Goal: Check status: Check status

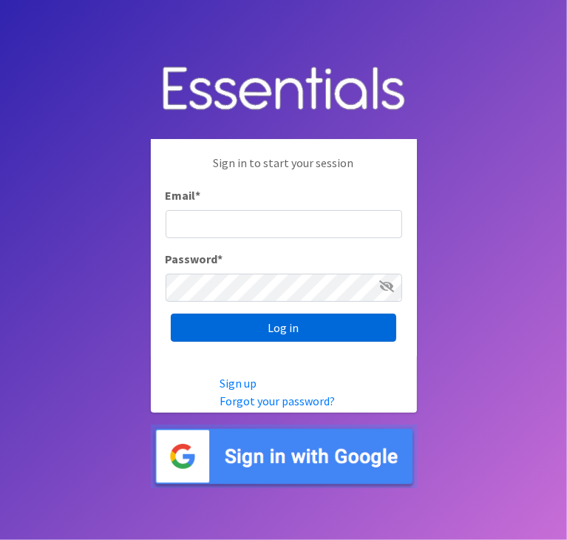
type input "[EMAIL_ADDRESS][DOMAIN_NAME]"
click at [252, 314] on input "Log in" at bounding box center [284, 328] width 226 height 28
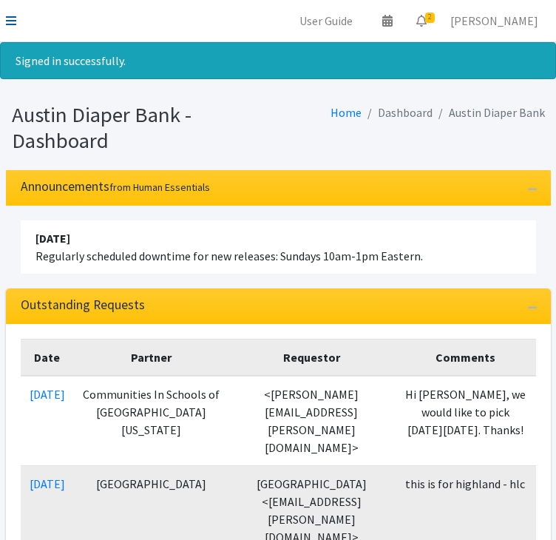
click at [12, 16] on icon at bounding box center [11, 21] width 10 height 12
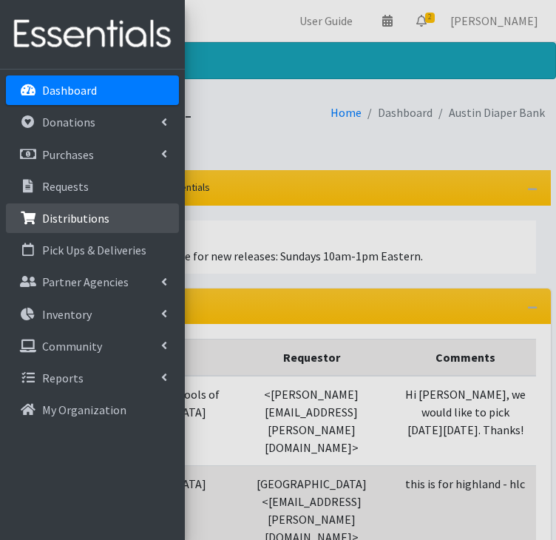
click at [92, 209] on link "Distributions" at bounding box center [92, 218] width 173 height 30
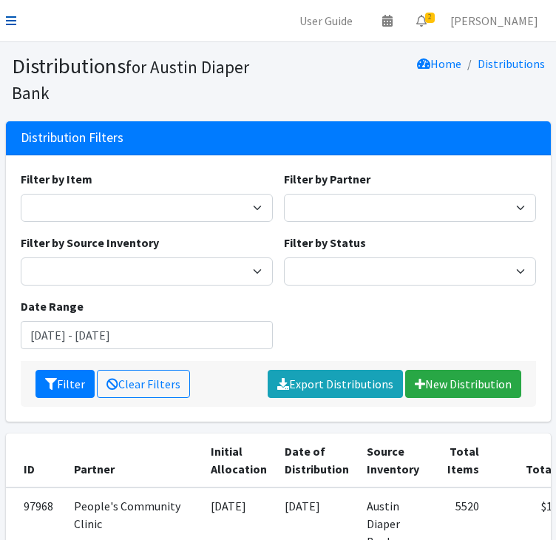
click at [11, 18] on icon at bounding box center [11, 21] width 10 height 12
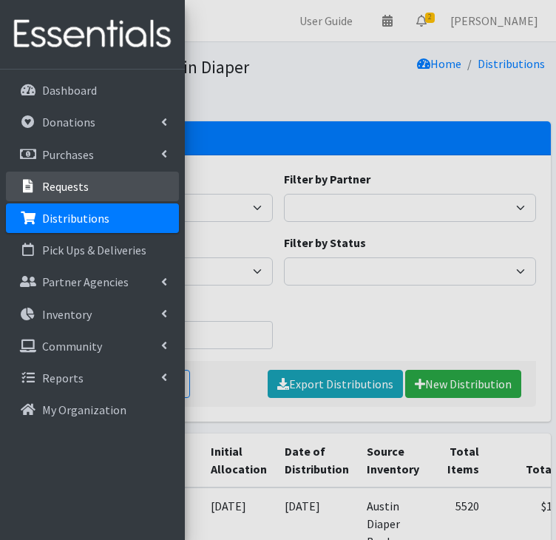
click at [87, 186] on link "Requests" at bounding box center [92, 187] width 173 height 30
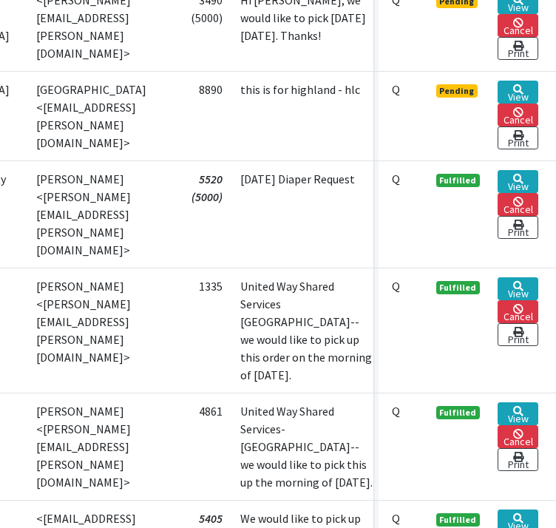
scroll to position [451, 237]
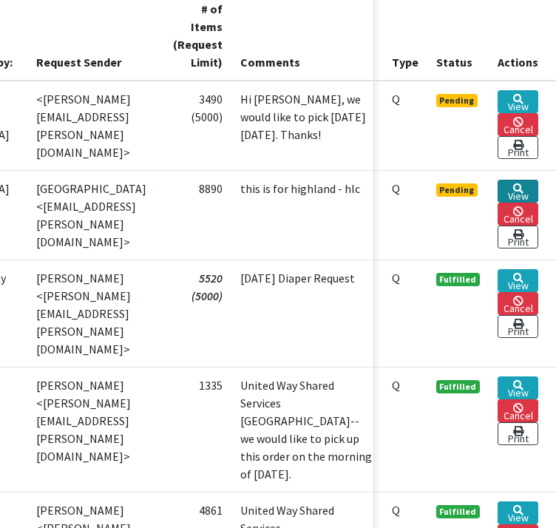
click at [527, 187] on link "View" at bounding box center [518, 191] width 41 height 23
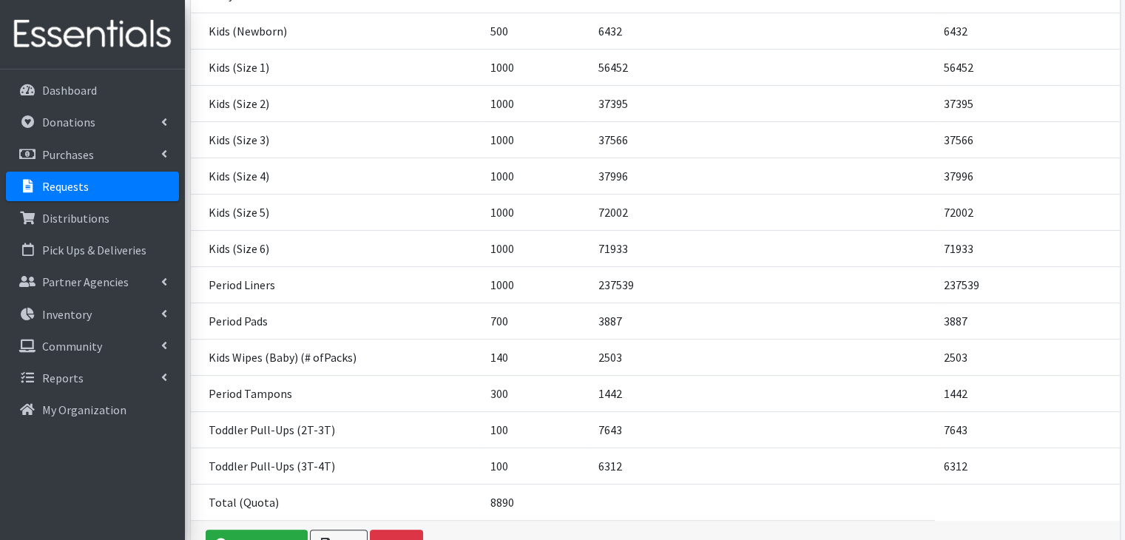
scroll to position [365, 0]
